Goal: Navigation & Orientation: Find specific page/section

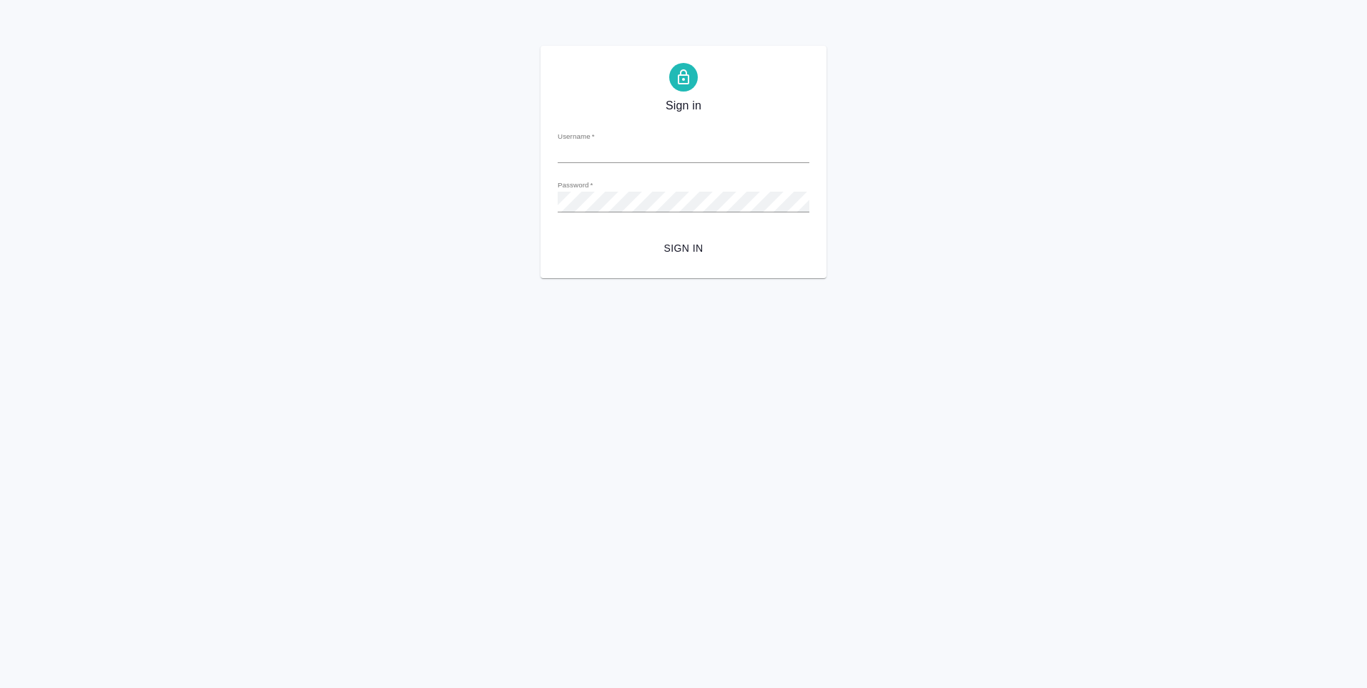
type input "[PERSON_NAME][EMAIL_ADDRESS][DOMAIN_NAME]"
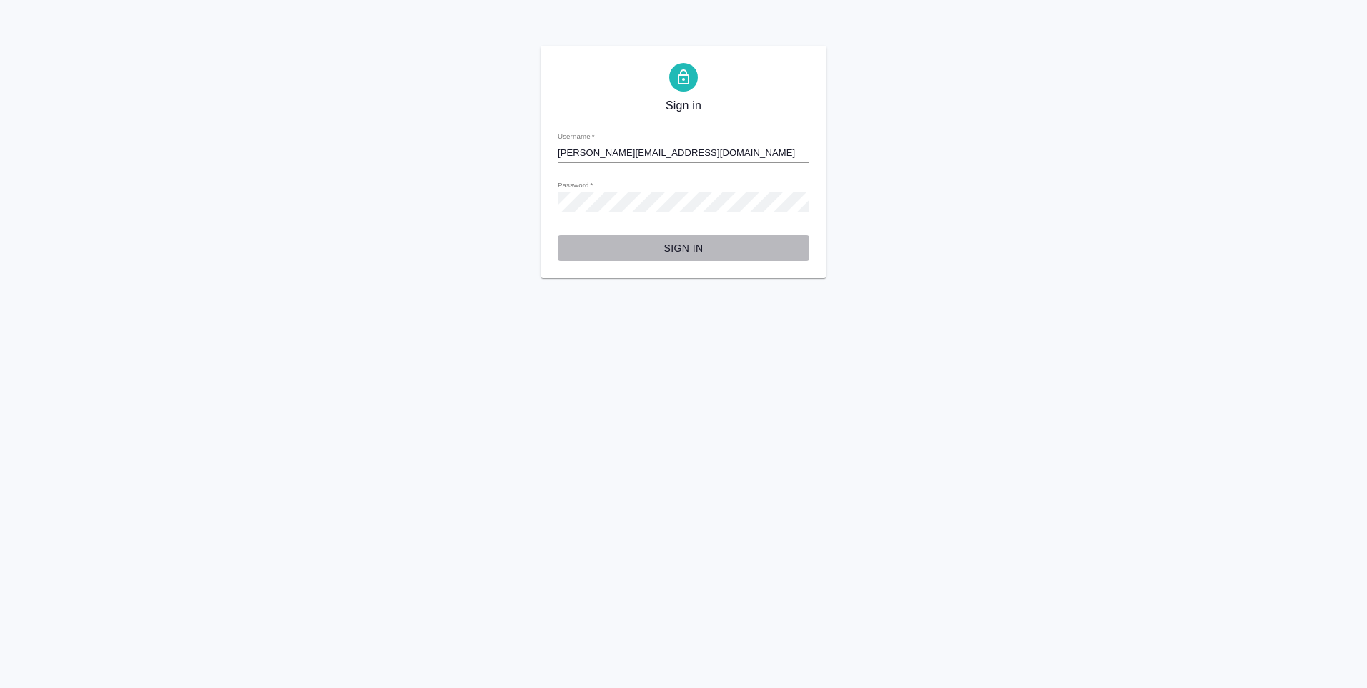
click at [704, 243] on span "Sign in" at bounding box center [683, 248] width 229 height 18
